Goal: Information Seeking & Learning: Learn about a topic

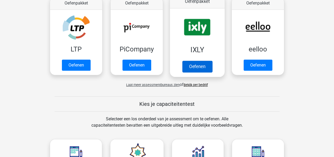
scroll to position [132, 0]
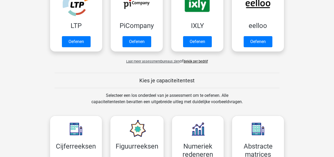
click at [140, 61] on span "Laat meer assessmentbureaus zien" at bounding box center [152, 61] width 53 height 4
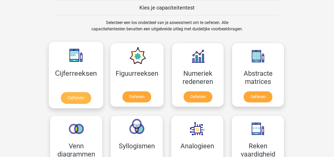
scroll to position [474, 0]
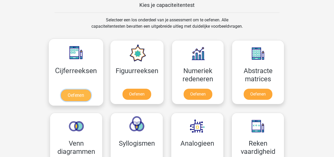
click at [82, 89] on link "Oefenen" at bounding box center [76, 95] width 30 height 12
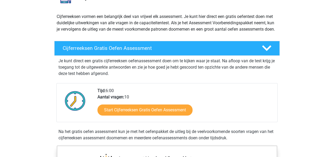
scroll to position [52, 0]
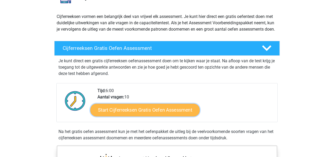
click at [160, 115] on link "Start Cijferreeksen Gratis Oefen Assessment" at bounding box center [144, 109] width 109 height 13
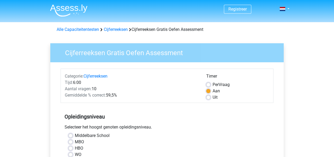
scroll to position [26, 0]
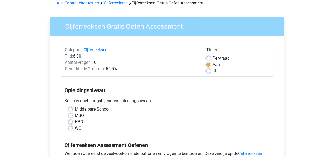
click at [75, 122] on label "HBO" at bounding box center [79, 122] width 8 height 6
click at [72, 122] on input "HBO" at bounding box center [70, 121] width 4 height 5
radio input "true"
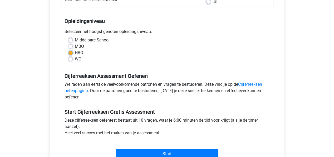
scroll to position [105, 0]
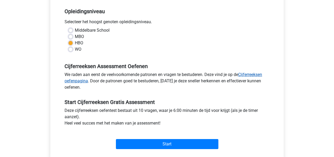
click at [249, 74] on link "Cijferreeksen oefenpagina" at bounding box center [164, 77] width 198 height 11
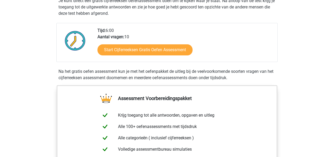
scroll to position [79, 0]
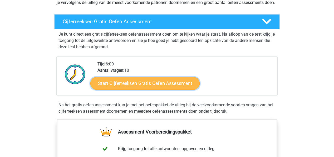
click at [136, 89] on link "Start Cijferreeksen Gratis Oefen Assessment" at bounding box center [144, 83] width 109 height 13
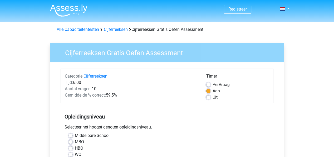
scroll to position [52, 0]
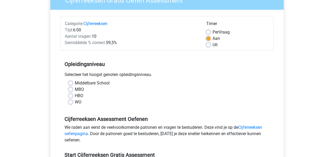
click at [75, 96] on label "HBO" at bounding box center [79, 95] width 8 height 6
click at [70, 96] on input "HBO" at bounding box center [70, 94] width 4 height 5
radio input "true"
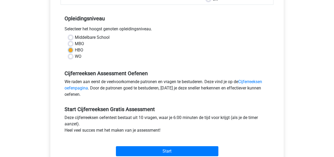
scroll to position [132, 0]
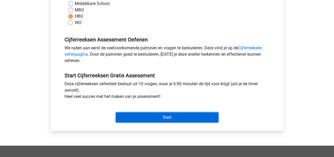
click at [161, 116] on input "Start" at bounding box center [167, 117] width 102 height 10
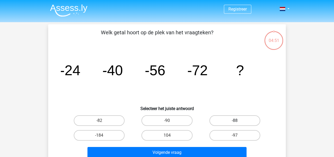
click at [234, 118] on label "-88" at bounding box center [234, 120] width 51 height 11
click at [235, 120] on input "-88" at bounding box center [236, 121] width 3 height 3
radio input "true"
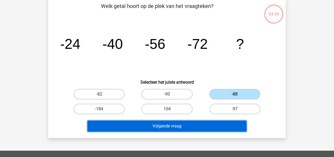
click at [173, 126] on button "Volgende vraag" at bounding box center [166, 125] width 159 height 11
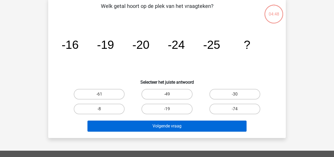
scroll to position [24, 0]
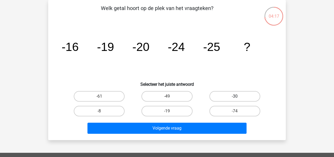
click at [228, 97] on label "-30" at bounding box center [234, 96] width 51 height 11
click at [235, 97] on input "-30" at bounding box center [236, 97] width 3 height 3
radio input "true"
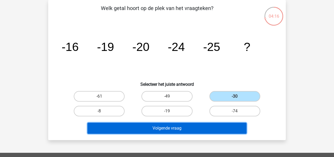
click at [197, 129] on button "Volgende vraag" at bounding box center [166, 127] width 159 height 11
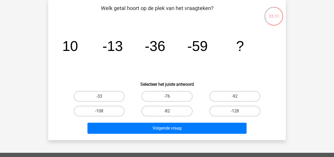
click at [170, 112] on input "-82" at bounding box center [168, 112] width 3 height 3
radio input "true"
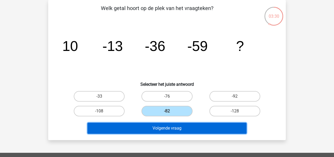
click at [170, 127] on button "Volgende vraag" at bounding box center [166, 127] width 159 height 11
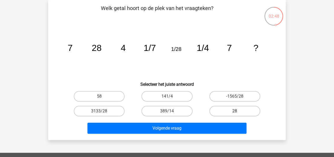
click at [239, 110] on label "28" at bounding box center [234, 111] width 51 height 11
click at [238, 111] on input "28" at bounding box center [236, 112] width 3 height 3
radio input "true"
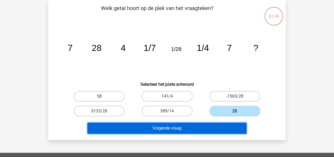
click at [196, 129] on button "Volgende vraag" at bounding box center [166, 127] width 159 height 11
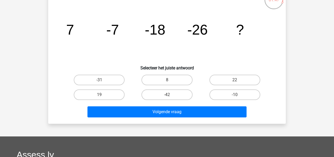
scroll to position [52, 0]
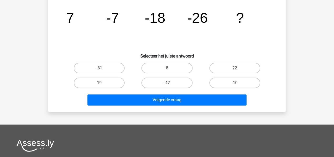
click at [229, 68] on label "22" at bounding box center [234, 68] width 51 height 11
click at [235, 68] on input "22" at bounding box center [236, 69] width 3 height 3
radio input "true"
click at [110, 69] on label "-31" at bounding box center [99, 68] width 51 height 11
click at [103, 69] on input "-31" at bounding box center [100, 69] width 3 height 3
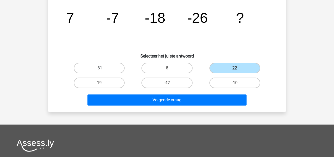
radio input "true"
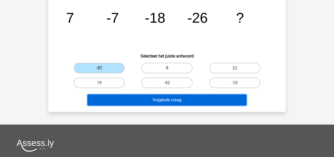
click at [170, 104] on button "Volgende vraag" at bounding box center [166, 99] width 159 height 11
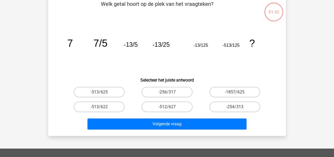
scroll to position [24, 0]
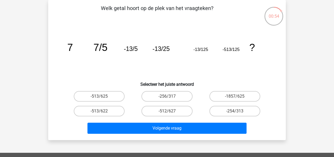
click at [238, 97] on input "-1857/625" at bounding box center [236, 97] width 3 height 3
radio input "true"
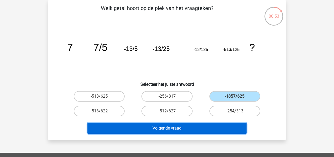
click at [180, 127] on button "Volgende vraag" at bounding box center [166, 127] width 159 height 11
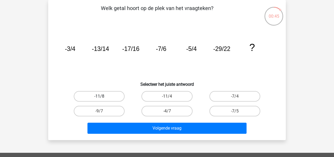
click at [104, 96] on label "-11/8" at bounding box center [99, 96] width 51 height 11
click at [103, 96] on input "-11/8" at bounding box center [100, 97] width 3 height 3
radio input "true"
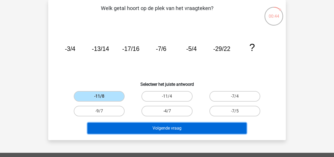
click at [172, 127] on button "Volgende vraag" at bounding box center [166, 127] width 159 height 11
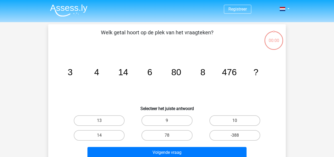
scroll to position [24, 0]
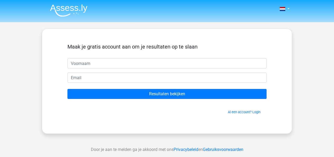
type input "l"
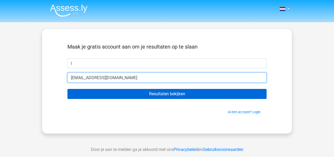
type input "[EMAIL_ADDRESS][DOMAIN_NAME]"
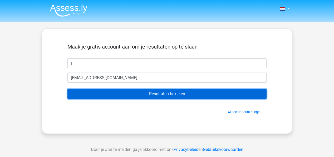
click at [163, 92] on input "Resultaten bekijken" at bounding box center [166, 94] width 199 height 10
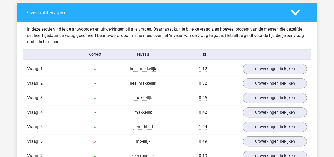
scroll to position [395, 0]
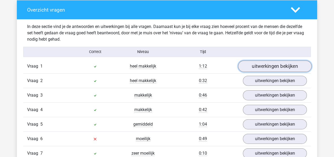
click at [267, 69] on link "uitwerkingen bekijken" at bounding box center [274, 67] width 73 height 12
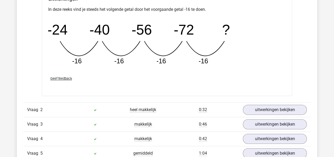
scroll to position [606, 0]
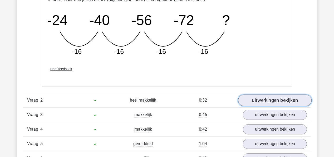
click at [266, 100] on link "uitwerkingen bekijken" at bounding box center [274, 100] width 73 height 12
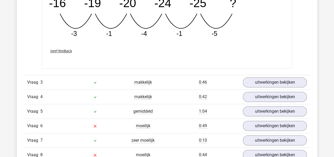
scroll to position [895, 0]
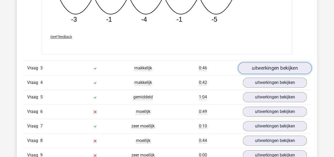
click at [262, 69] on link "uitwerkingen bekijken" at bounding box center [274, 68] width 73 height 12
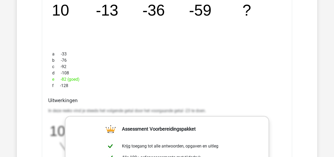
scroll to position [1001, 0]
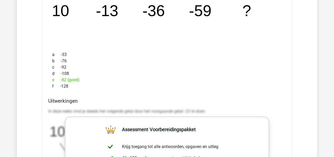
click at [205, 87] on div "f -128" at bounding box center [167, 86] width 238 height 6
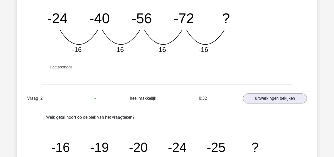
scroll to position [526, 0]
